Goal: Navigation & Orientation: Find specific page/section

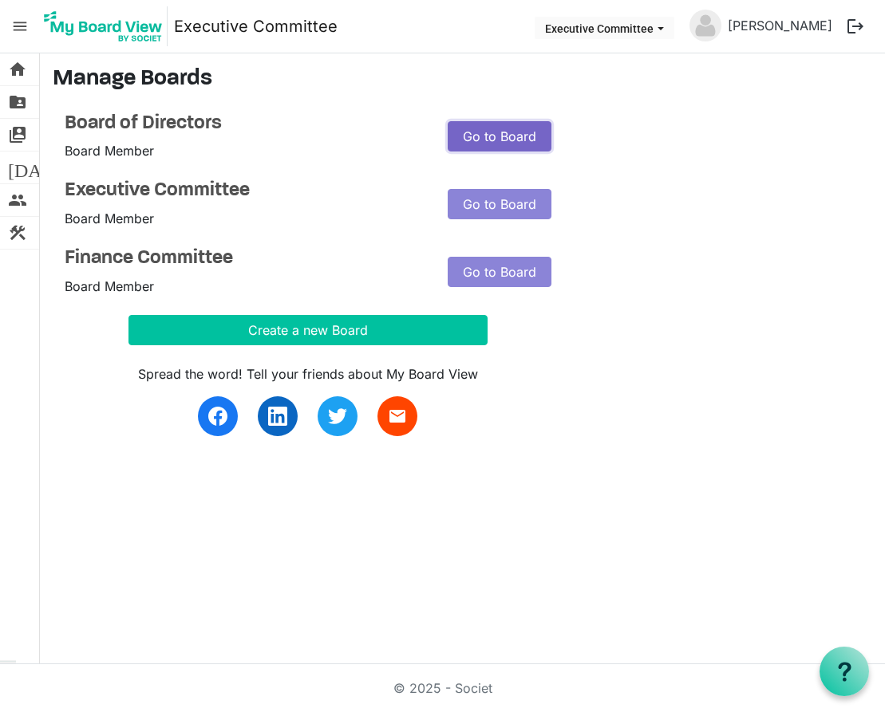
click at [491, 130] on link "Go to Board" at bounding box center [499, 136] width 104 height 30
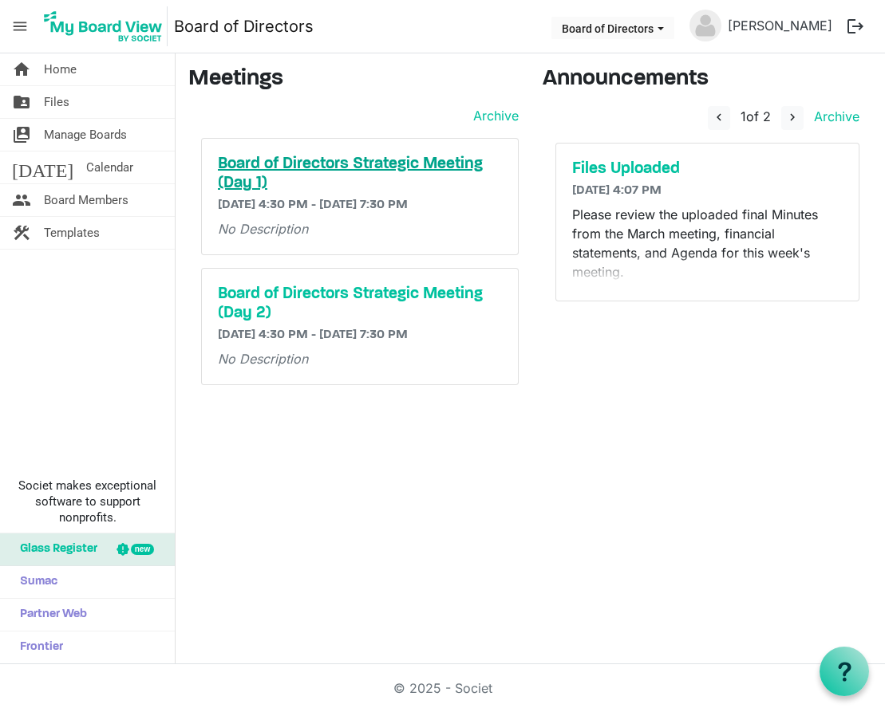
click at [446, 163] on h5 "Board of Directors Strategic Meeting (Day 1)" at bounding box center [360, 174] width 284 height 38
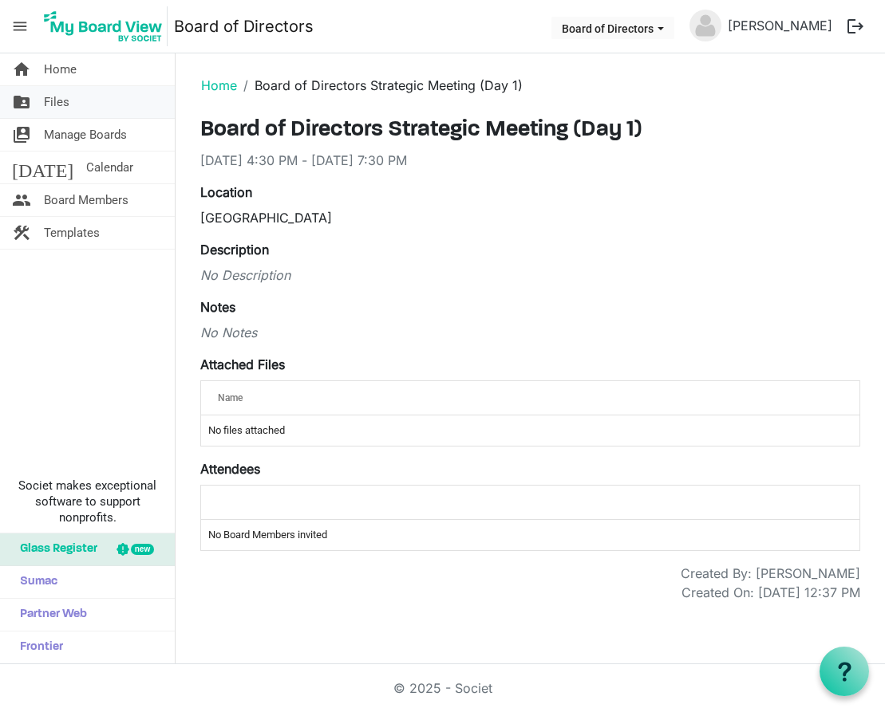
click at [57, 104] on span "Files" at bounding box center [57, 102] width 26 height 32
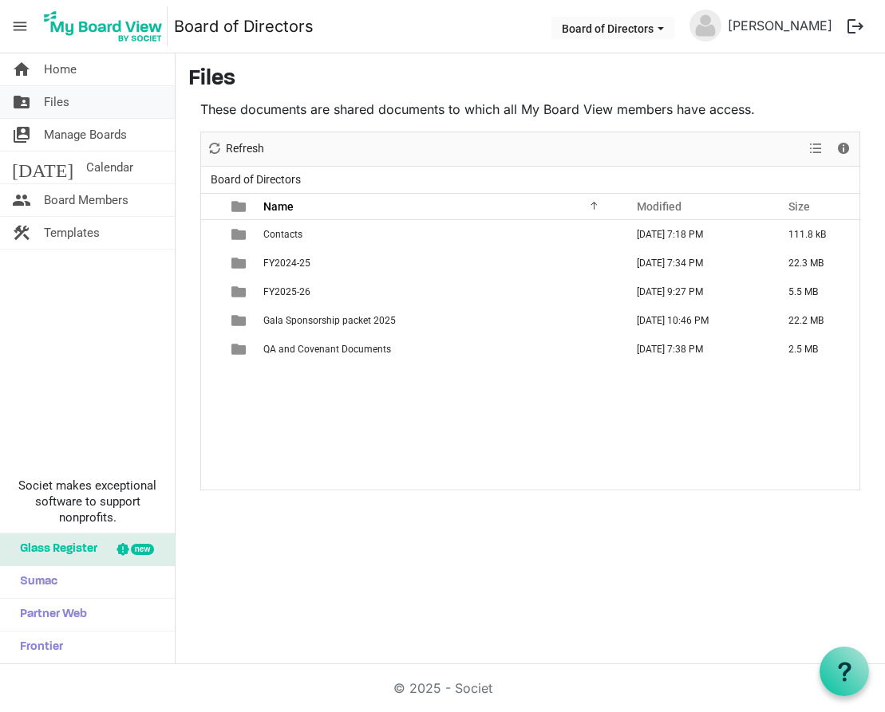
click at [58, 106] on span "Files" at bounding box center [57, 102] width 26 height 32
click at [58, 73] on span "Home" at bounding box center [60, 69] width 33 height 32
